Goal: Obtain resource: Download file/media

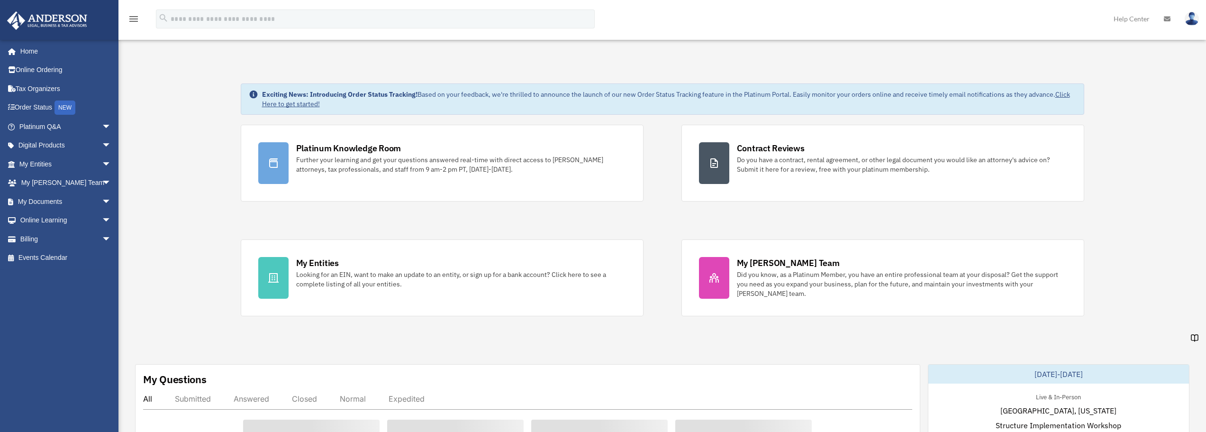
scroll to position [3237, 0]
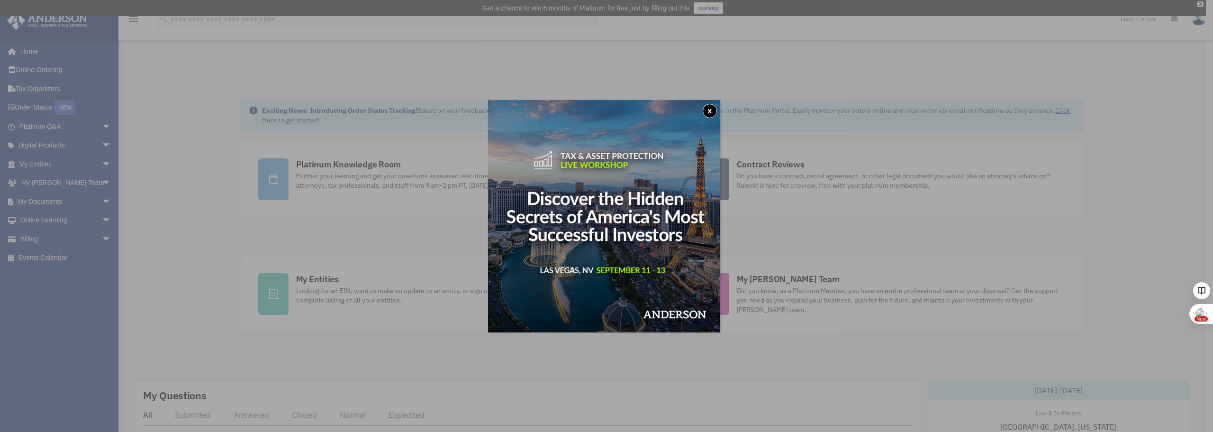
click at [716, 113] on button "x" at bounding box center [710, 111] width 14 height 14
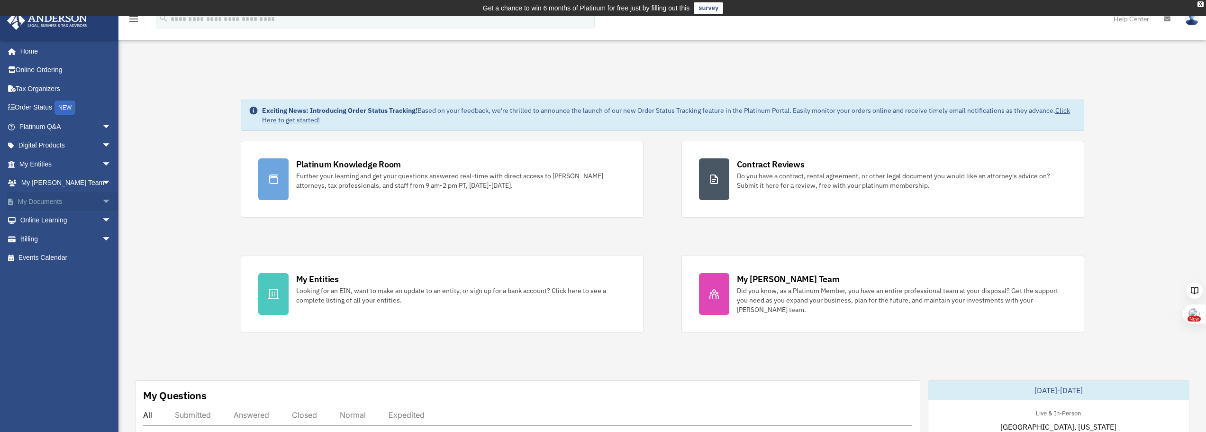
click at [102, 202] on span "arrow_drop_down" at bounding box center [111, 201] width 19 height 19
click at [35, 222] on link "Box" at bounding box center [69, 220] width 112 height 19
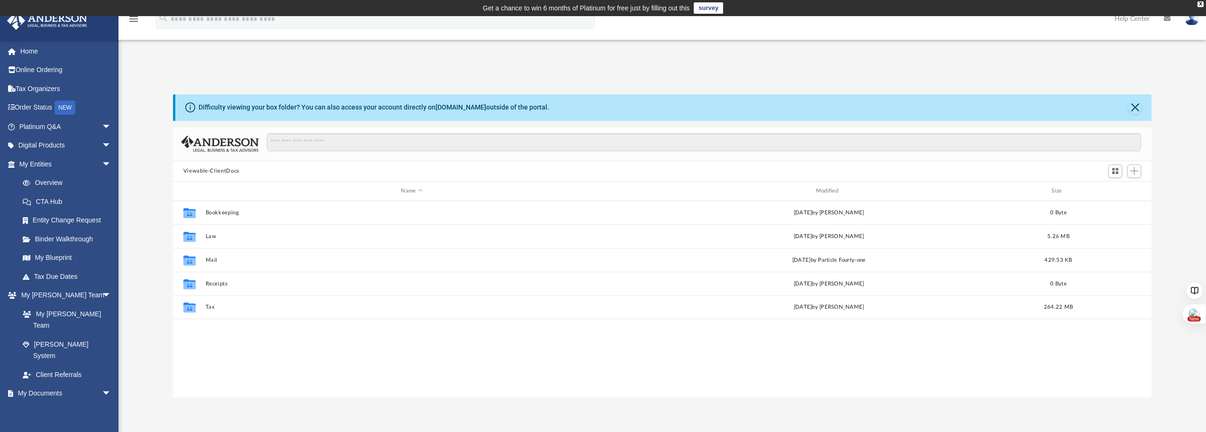
scroll to position [209, 971]
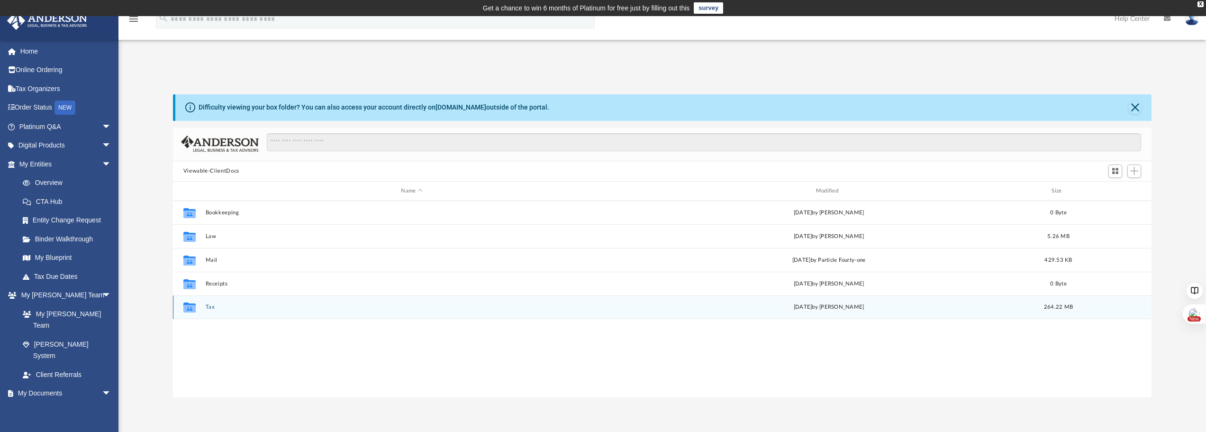
click at [202, 304] on div "Collaborated Folder Tax Mon Aug 11 2025 by Alex Price 264.22 MB" at bounding box center [662, 307] width 979 height 24
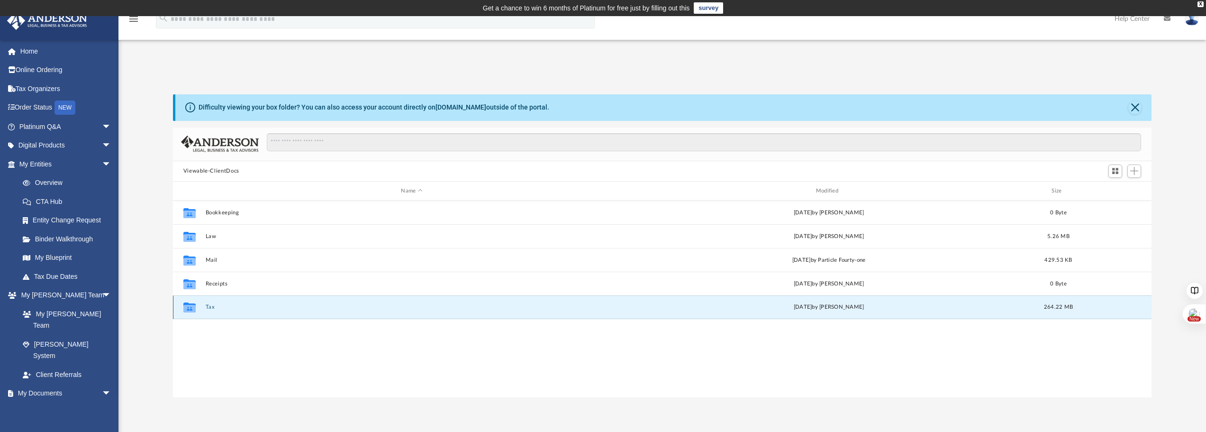
click at [192, 308] on icon "grid" at bounding box center [189, 309] width 12 height 8
type textarea "***"
click at [192, 308] on icon "grid" at bounding box center [189, 309] width 12 height 8
click at [216, 306] on button "Tax" at bounding box center [411, 307] width 413 height 6
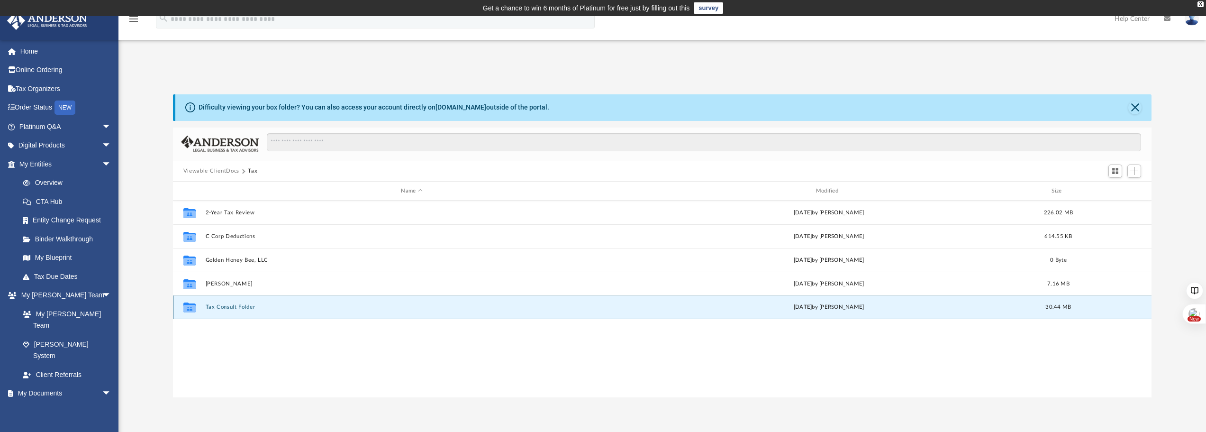
click at [210, 306] on button "Tax Consult Folder" at bounding box center [411, 307] width 413 height 6
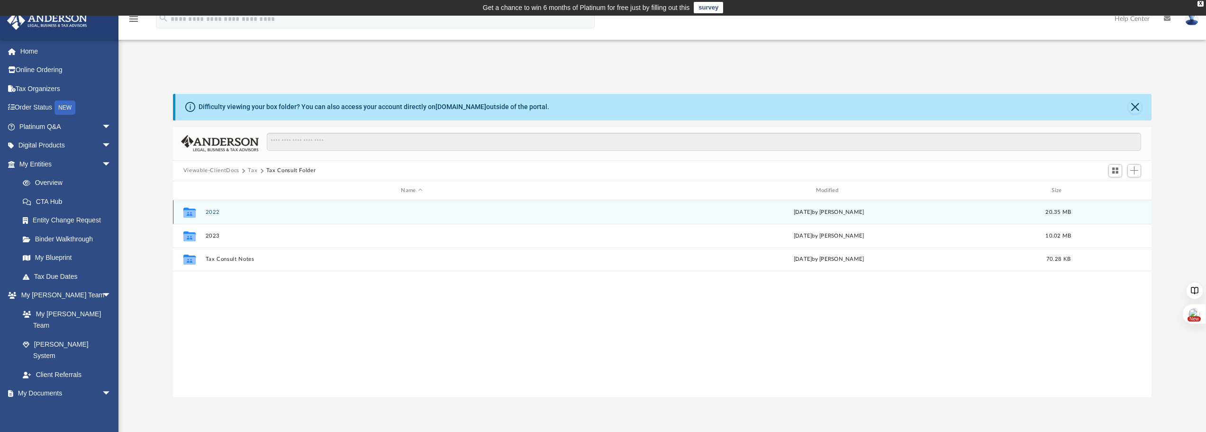
scroll to position [0, 0]
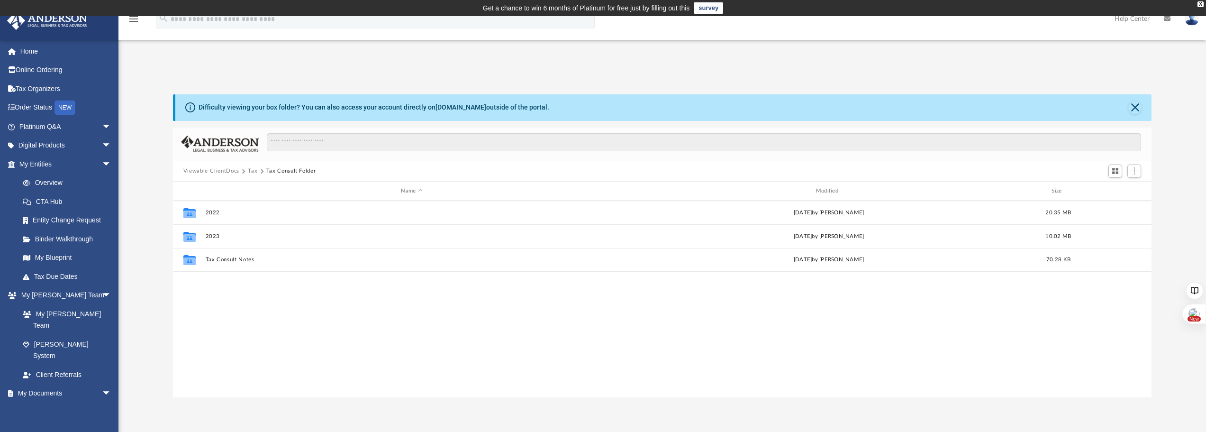
click at [252, 172] on button "Tax" at bounding box center [252, 171] width 9 height 9
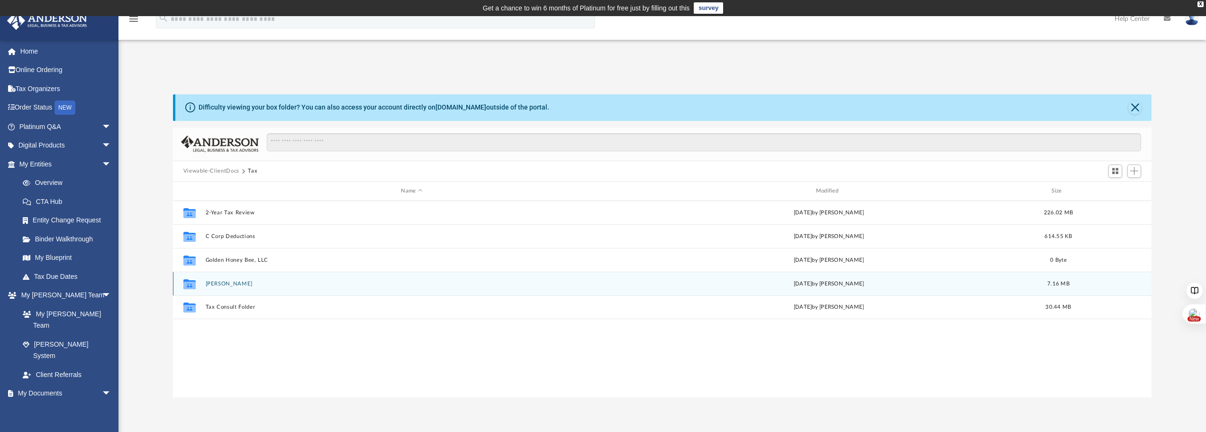
click at [215, 285] on button "Hoyt, Timothy" at bounding box center [411, 284] width 413 height 6
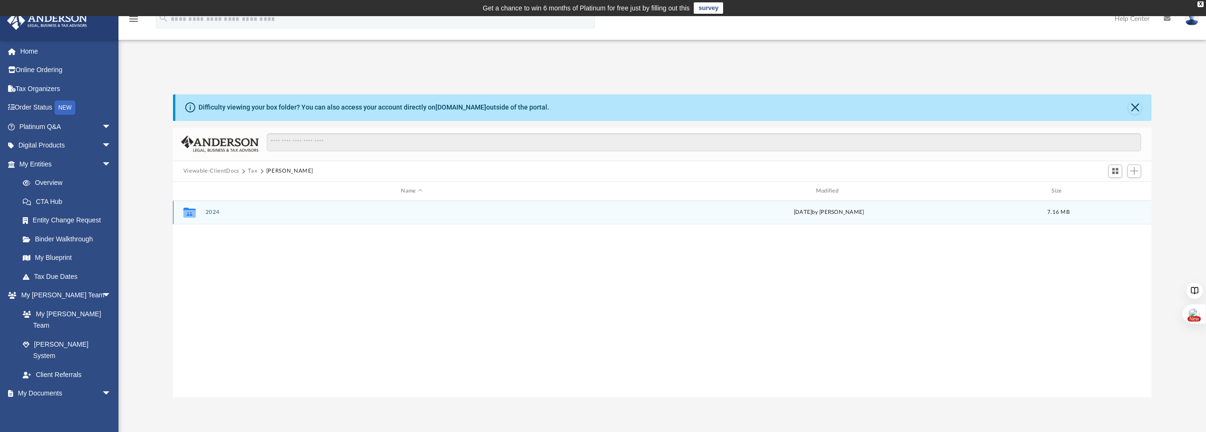
click at [213, 210] on button "2024" at bounding box center [411, 212] width 413 height 6
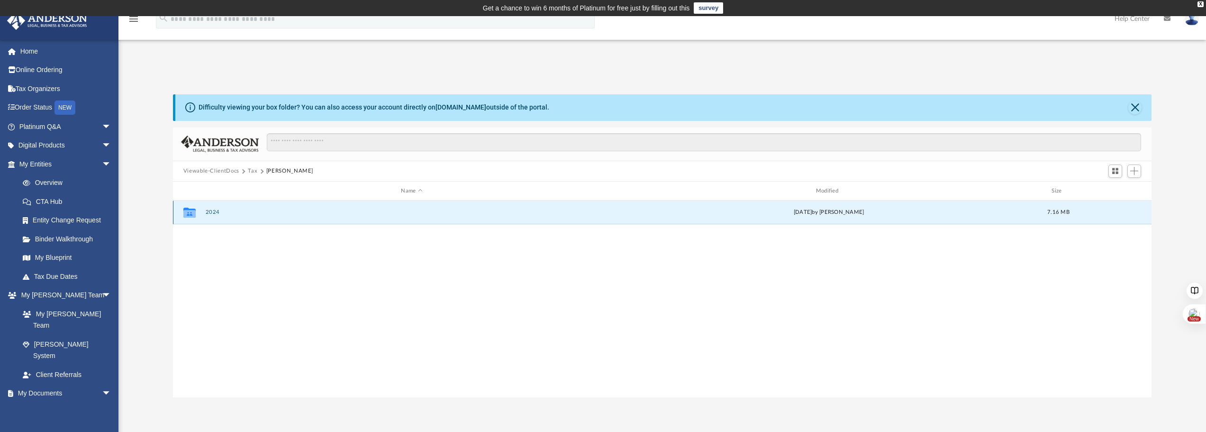
click at [213, 210] on button "2024" at bounding box center [411, 212] width 413 height 6
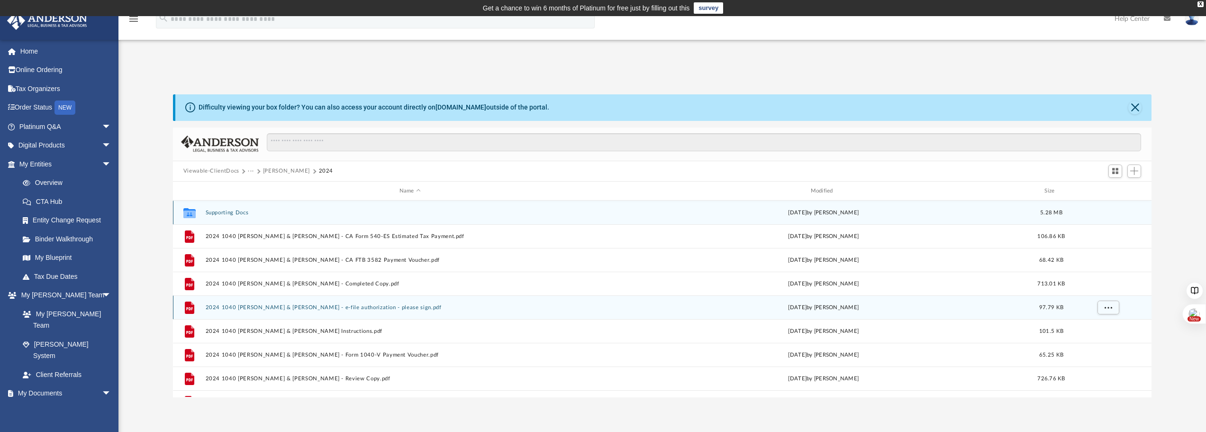
scroll to position [17, 0]
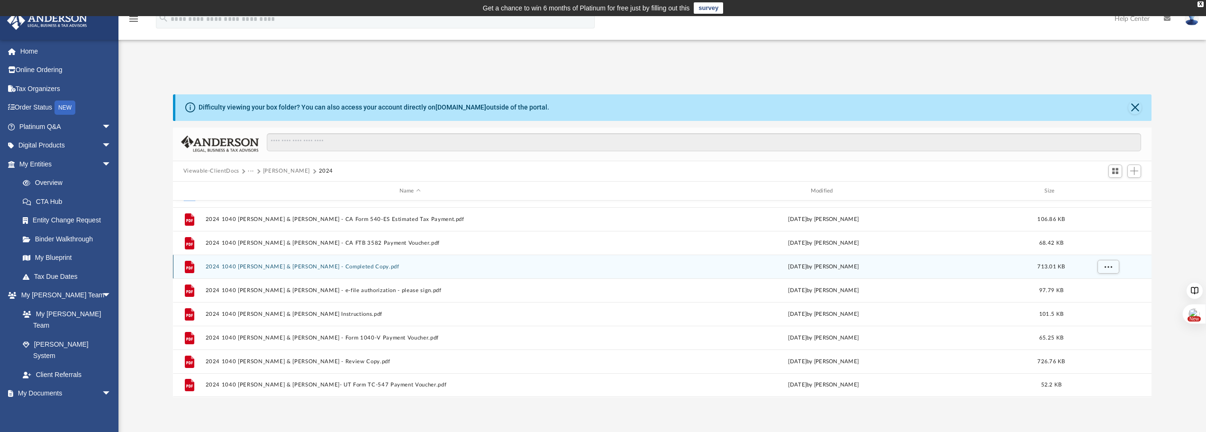
click at [232, 266] on button "2024 1040 Hoyt, Timothy L & Deborah - Completed Copy.pdf" at bounding box center [409, 266] width 409 height 6
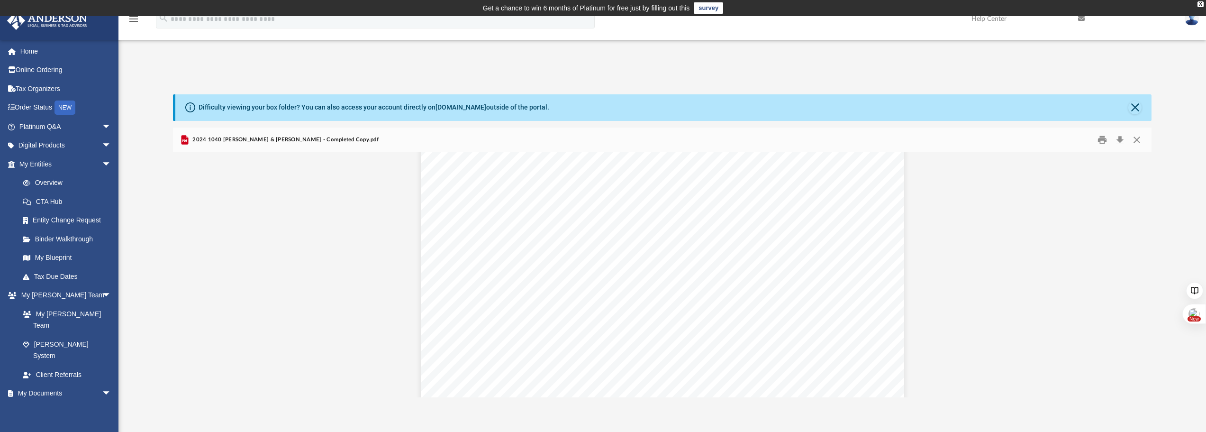
scroll to position [2227, 0]
click at [1106, 140] on button "Print" at bounding box center [1102, 139] width 19 height 15
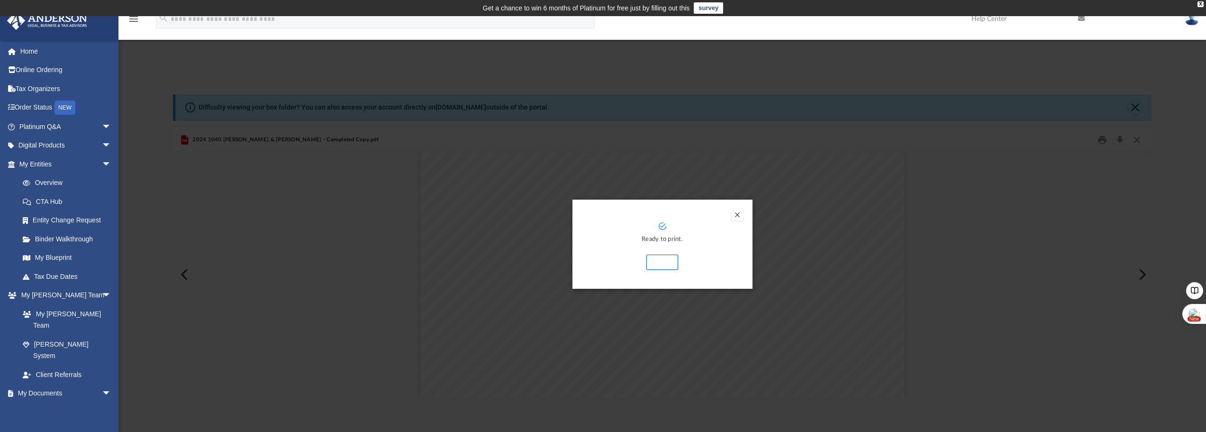
click at [734, 213] on button "Preview" at bounding box center [737, 214] width 11 height 11
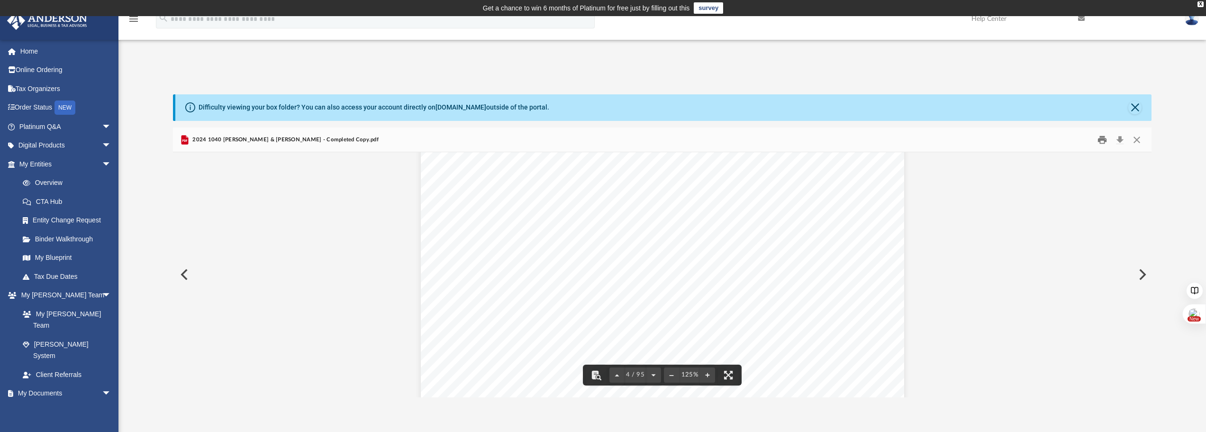
click at [1094, 138] on button "Print" at bounding box center [1102, 139] width 19 height 15
